Goal: Task Accomplishment & Management: Complete application form

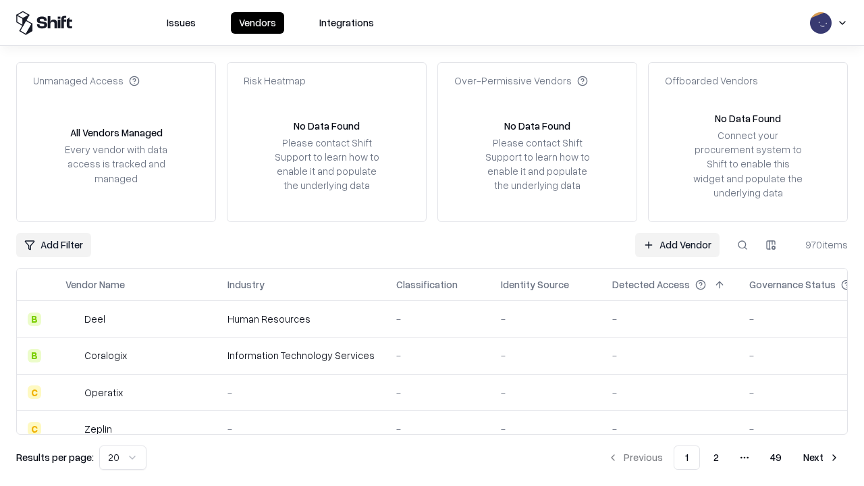
click at [677, 244] on link "Add Vendor" at bounding box center [677, 245] width 84 height 24
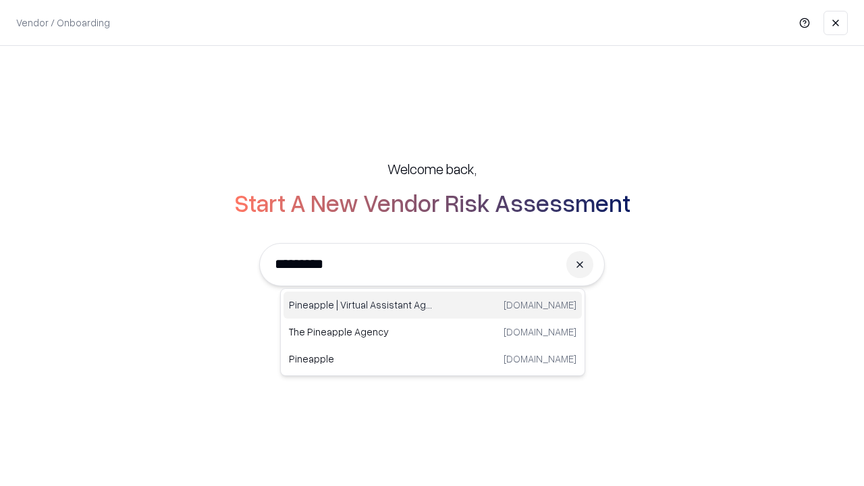
click at [433, 305] on div "Pineapple | Virtual Assistant Agency [DOMAIN_NAME]" at bounding box center [432, 305] width 298 height 27
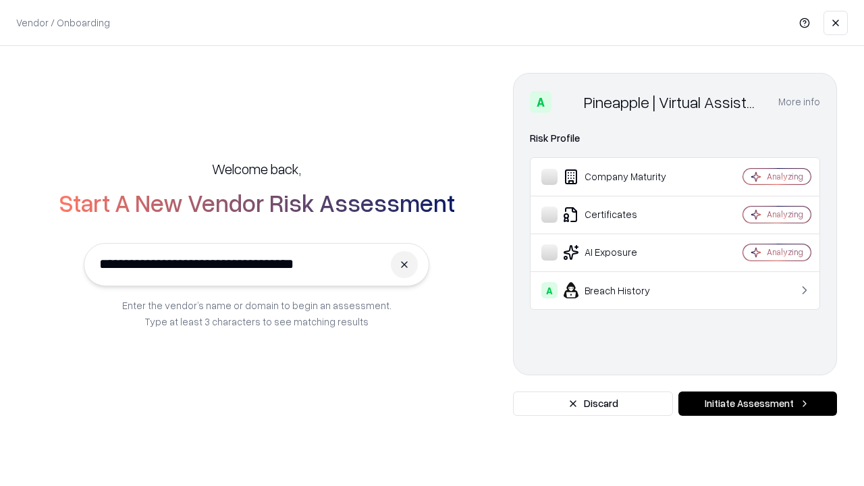
type input "**********"
click at [757, 404] on button "Initiate Assessment" at bounding box center [757, 403] width 159 height 24
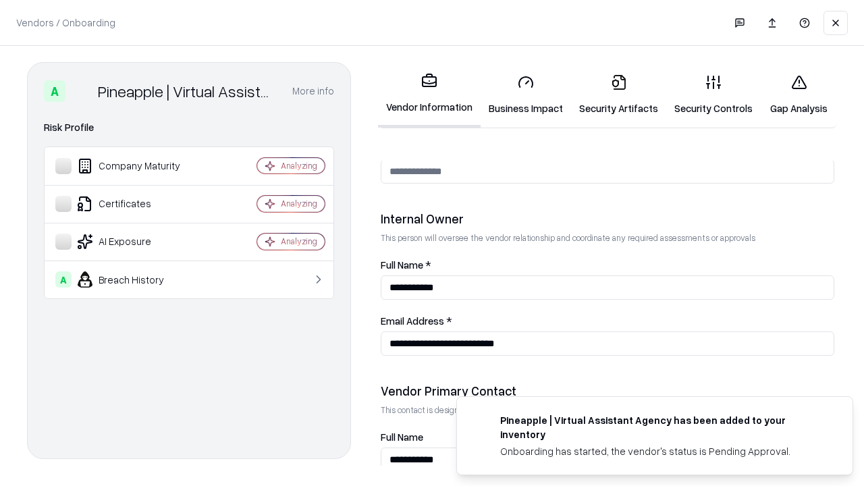
scroll to position [699, 0]
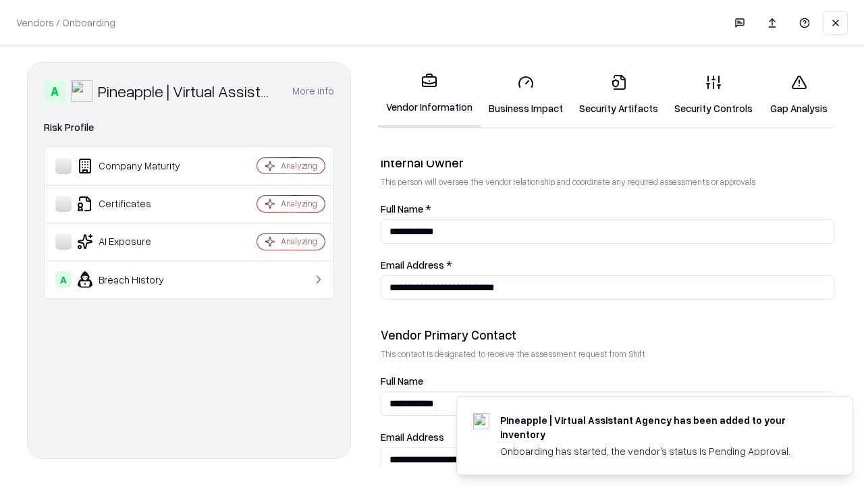
click at [526, 94] on link "Business Impact" at bounding box center [525, 94] width 90 height 63
click at [618, 94] on link "Security Artifacts" at bounding box center [618, 94] width 95 height 63
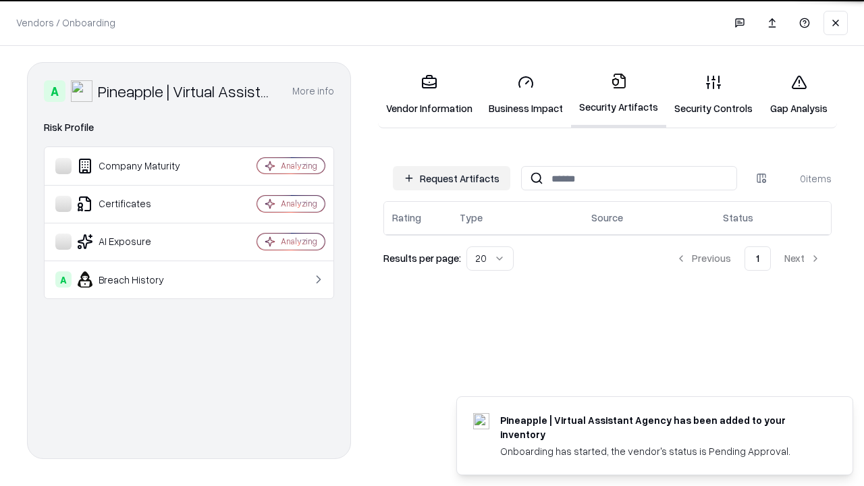
click at [451, 178] on button "Request Artifacts" at bounding box center [451, 178] width 117 height 24
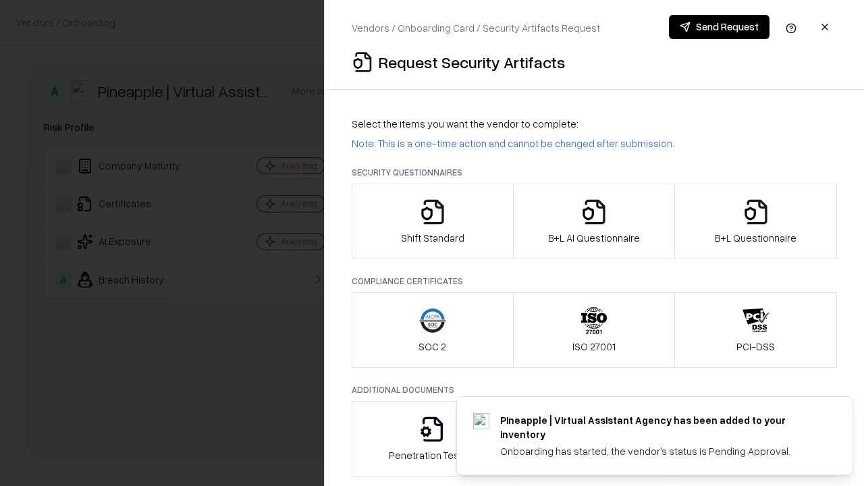
click at [432, 221] on icon "button" at bounding box center [432, 211] width 27 height 27
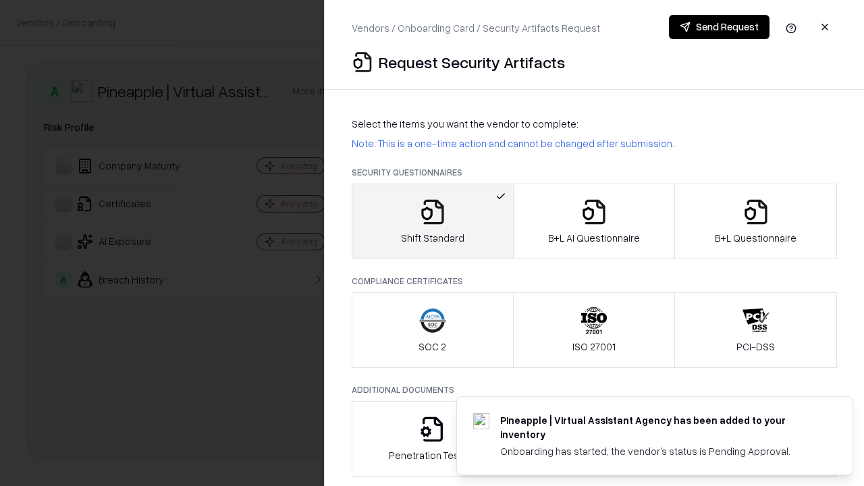
click at [719, 27] on button "Send Request" at bounding box center [719, 27] width 101 height 24
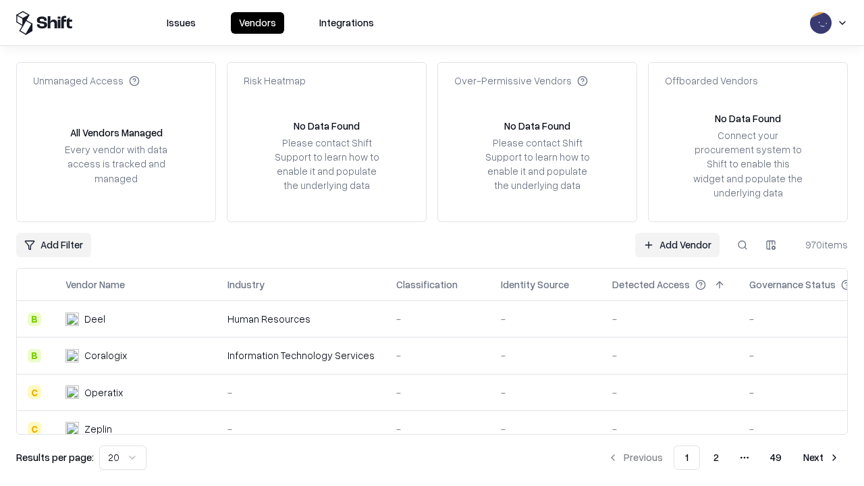
click at [742, 244] on button at bounding box center [742, 245] width 24 height 24
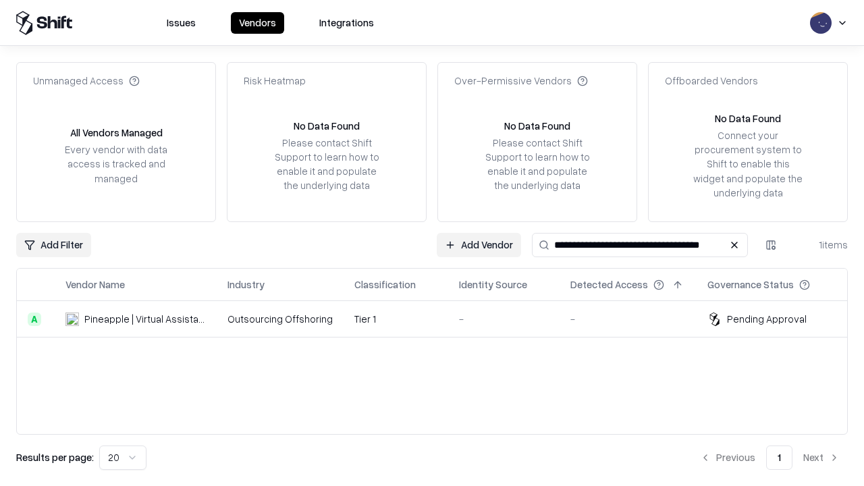
type input "**********"
click at [440, 319] on td "Tier 1" at bounding box center [395, 319] width 105 height 36
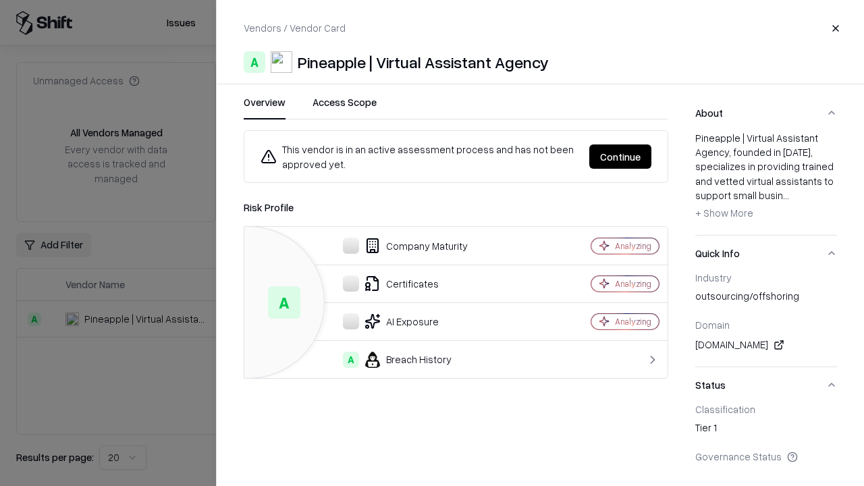
click at [620, 157] on button "Continue" at bounding box center [620, 156] width 62 height 24
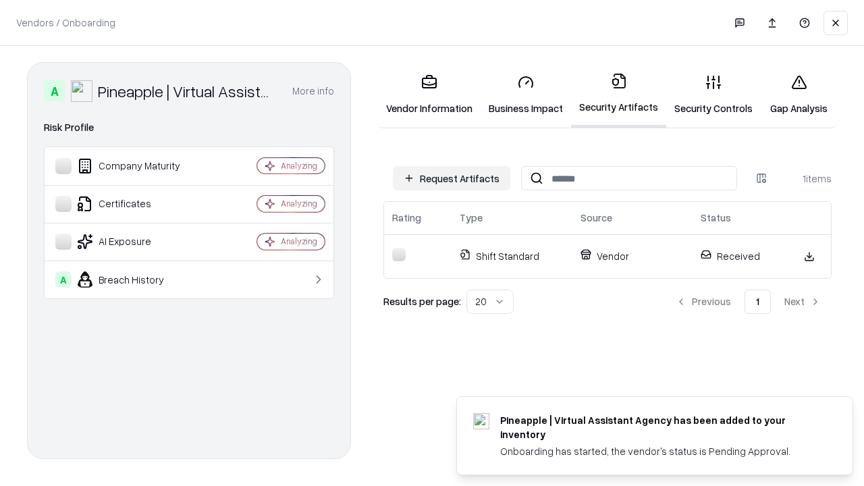
click at [798, 94] on link "Gap Analysis" at bounding box center [799, 94] width 76 height 63
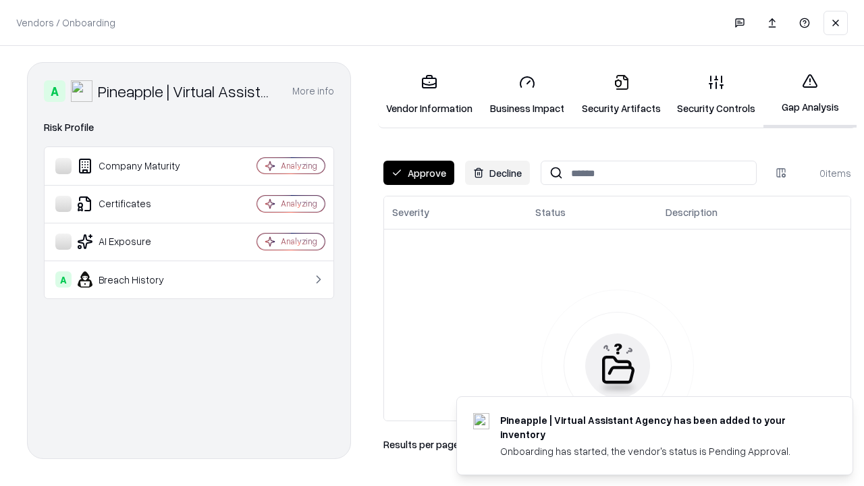
click at [418, 173] on button "Approve" at bounding box center [418, 173] width 71 height 24
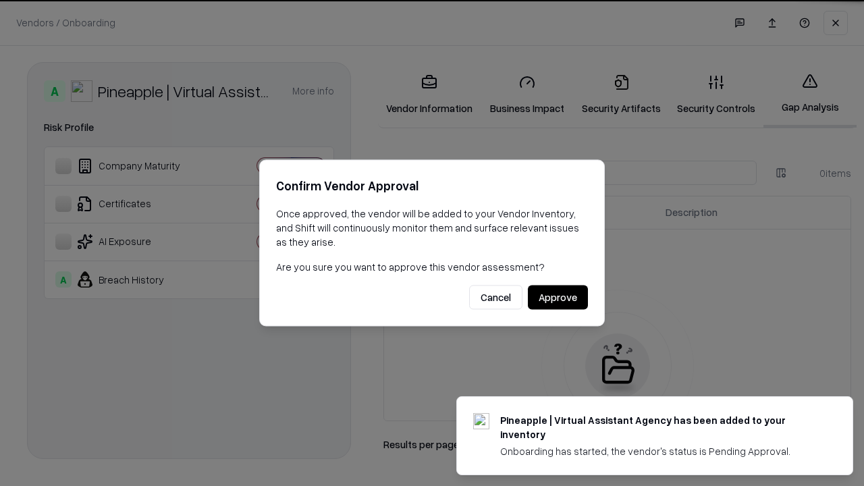
click at [557, 297] on button "Approve" at bounding box center [558, 297] width 60 height 24
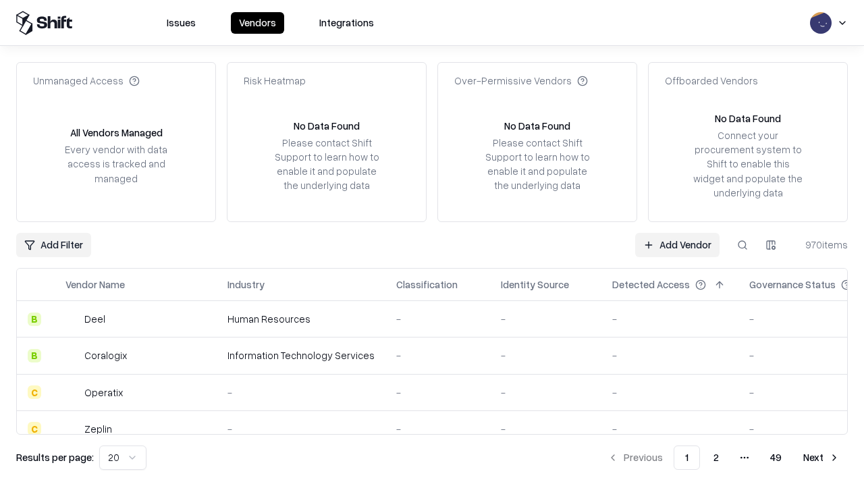
type input "**********"
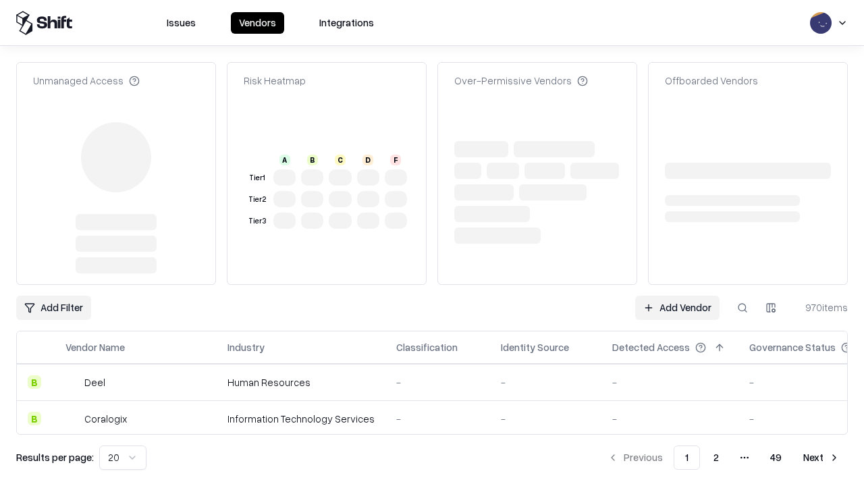
click at [677, 296] on link "Add Vendor" at bounding box center [677, 308] width 84 height 24
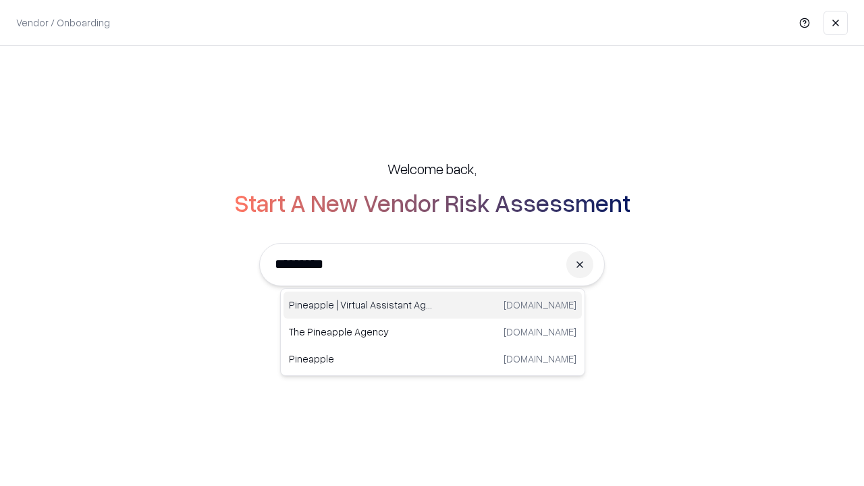
click at [433, 305] on div "Pineapple | Virtual Assistant Agency [DOMAIN_NAME]" at bounding box center [432, 305] width 298 height 27
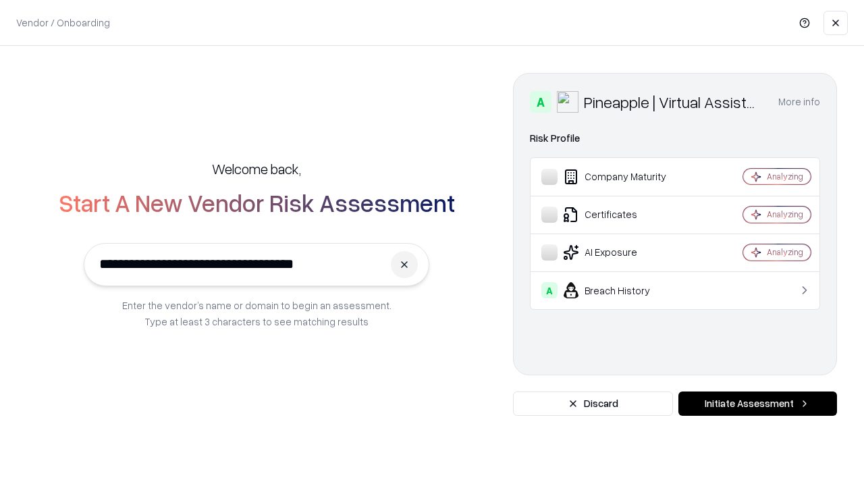
type input "**********"
click at [757, 404] on button "Initiate Assessment" at bounding box center [757, 403] width 159 height 24
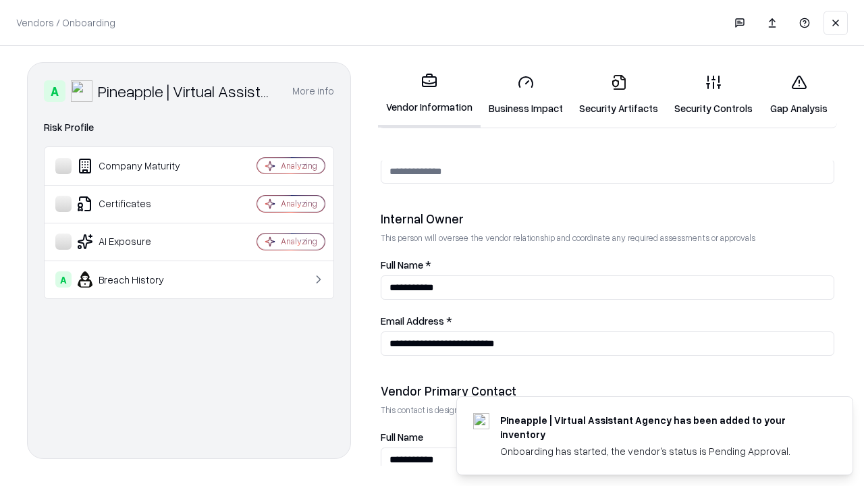
scroll to position [699, 0]
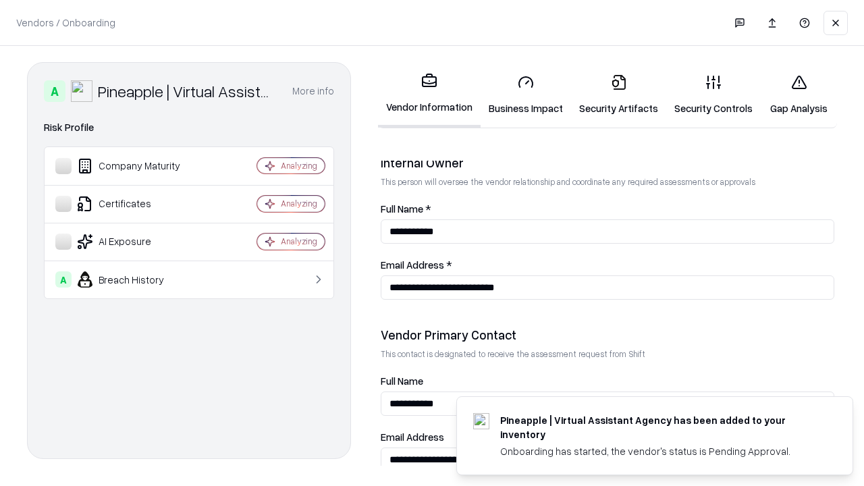
click at [798, 94] on link "Gap Analysis" at bounding box center [799, 94] width 76 height 63
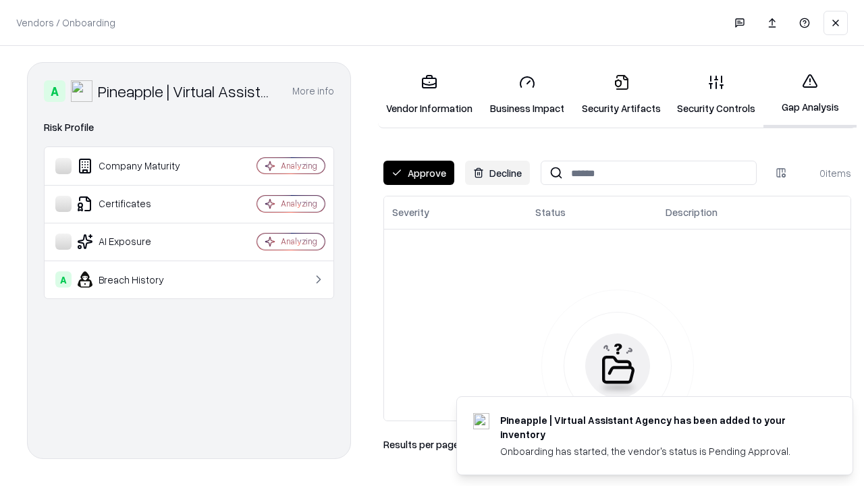
click at [418, 173] on button "Approve" at bounding box center [418, 173] width 71 height 24
